Goal: Task Accomplishment & Management: Manage account settings

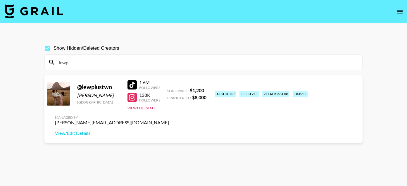
scroll to position [26, 0]
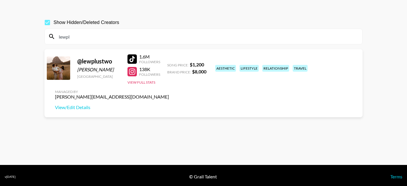
click at [88, 39] on input "lewpl" at bounding box center [207, 36] width 304 height 9
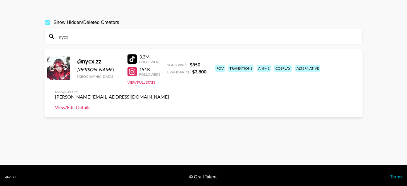
type input "nycx"
click at [169, 104] on link "View/Edit Details" at bounding box center [112, 107] width 114 height 6
click at [145, 39] on input "nycx" at bounding box center [207, 36] width 304 height 9
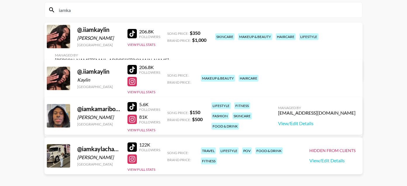
scroll to position [53, 0]
click at [206, 124] on link "View/Edit Details" at bounding box center [130, 127] width 151 height 6
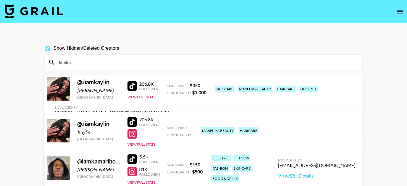
click at [153, 59] on input "iamka" at bounding box center [207, 62] width 304 height 9
paste input "chrisandcrystal1"
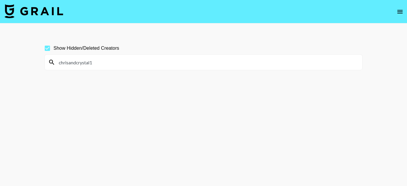
drag, startPoint x: 95, startPoint y: 59, endPoint x: 69, endPoint y: 63, distance: 26.0
click at [69, 64] on input "chrisandcrystal1" at bounding box center [207, 62] width 304 height 9
click at [85, 61] on input "chrisandcrystal1" at bounding box center [207, 62] width 304 height 9
drag, startPoint x: 106, startPoint y: 63, endPoint x: 71, endPoint y: 63, distance: 35.4
click at [71, 63] on input "chrisandcrystal1" at bounding box center [207, 62] width 304 height 9
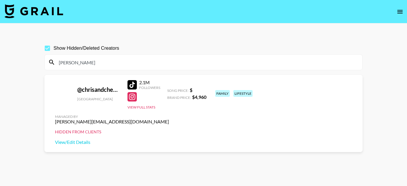
type input "chrisand"
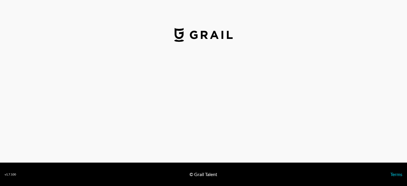
select select "USD"
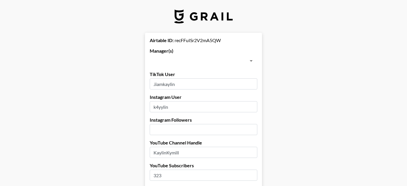
click at [190, 60] on input "text" at bounding box center [199, 61] width 94 height 8
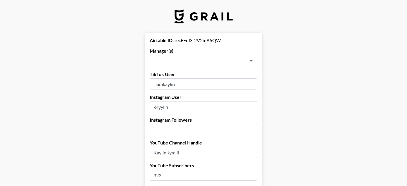
click at [180, 61] on input "text" at bounding box center [199, 61] width 94 height 8
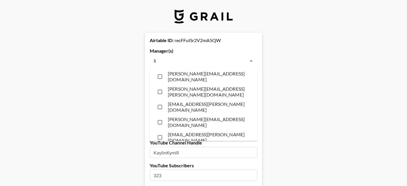
type input "lil"
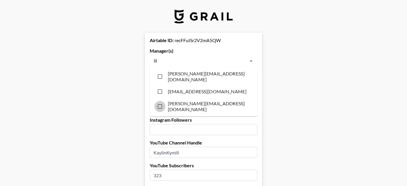
click at [161, 104] on input "checkbox" at bounding box center [159, 106] width 11 height 11
checkbox input "true"
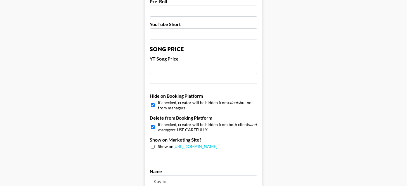
scroll to position [608, 0]
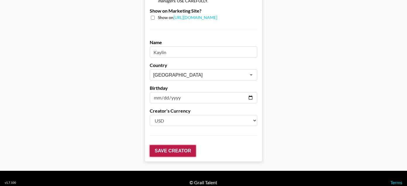
click at [173, 145] on input "Save Creator" at bounding box center [173, 151] width 46 height 12
